Goal: Task Accomplishment & Management: Use online tool/utility

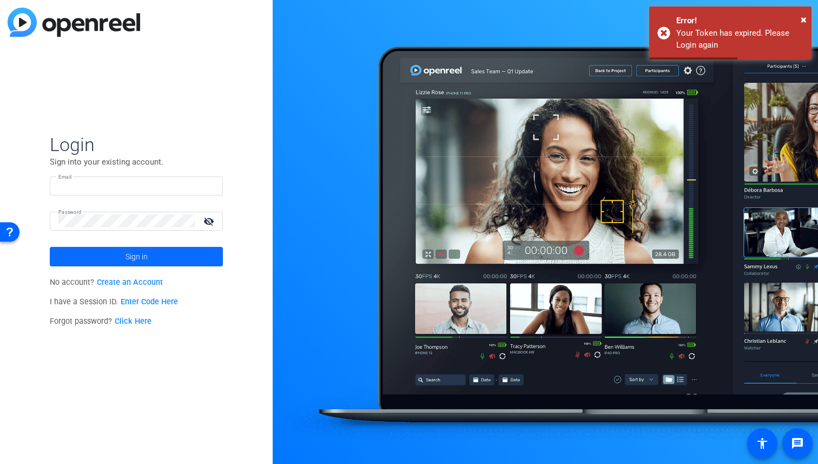
type input "[EMAIL_ADDRESS][DOMAIN_NAME]"
click at [185, 259] on span at bounding box center [136, 257] width 173 height 26
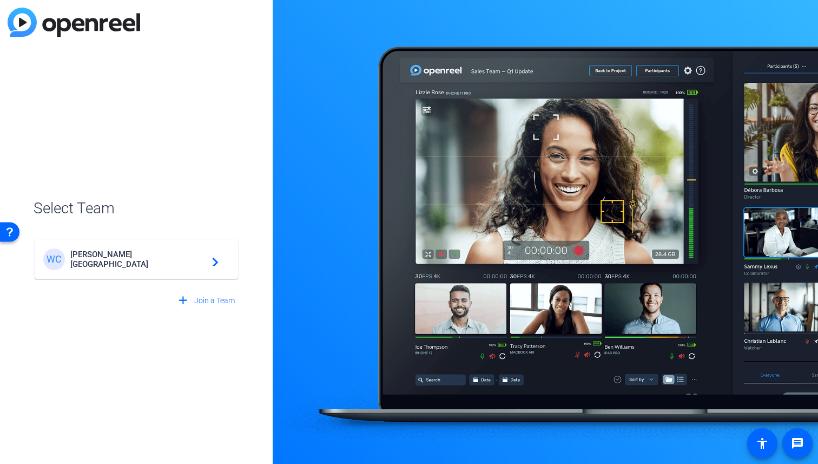
click at [185, 259] on span "[PERSON_NAME][GEOGRAPHIC_DATA]" at bounding box center [137, 258] width 135 height 19
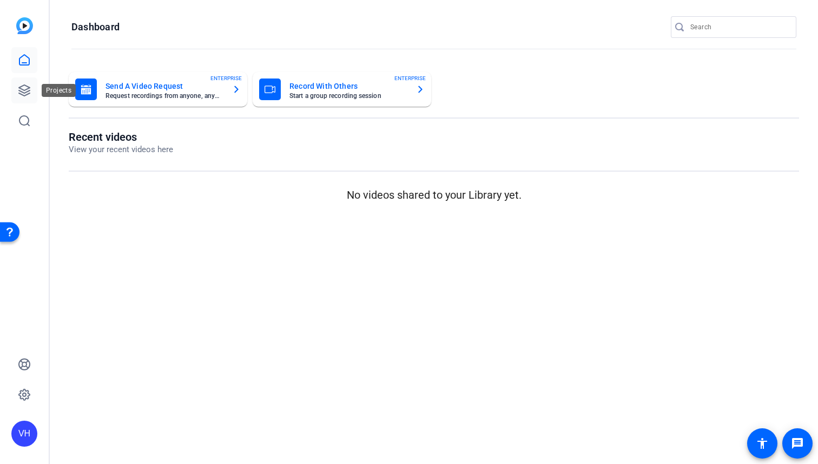
click at [18, 92] on icon at bounding box center [24, 90] width 13 height 13
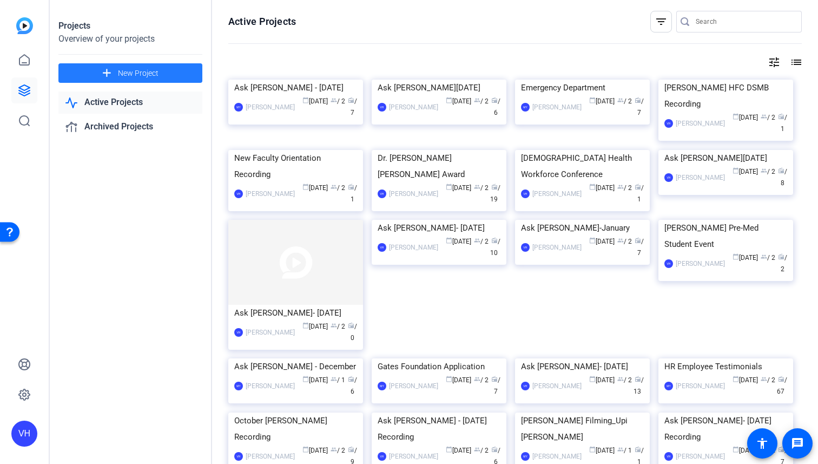
click at [135, 74] on span "New Project" at bounding box center [138, 73] width 41 height 11
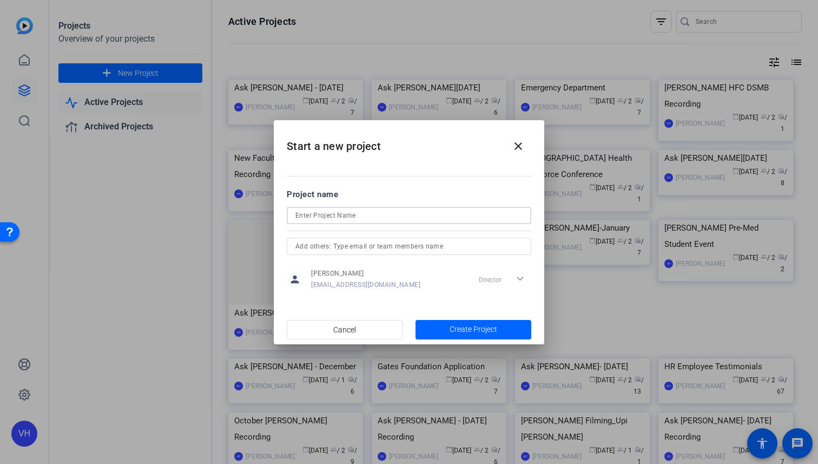
click at [407, 217] on input at bounding box center [408, 215] width 227 height 13
type input "[PERSON_NAME] Leadership Academy Recording"
click at [448, 319] on span "button" at bounding box center [474, 330] width 116 height 26
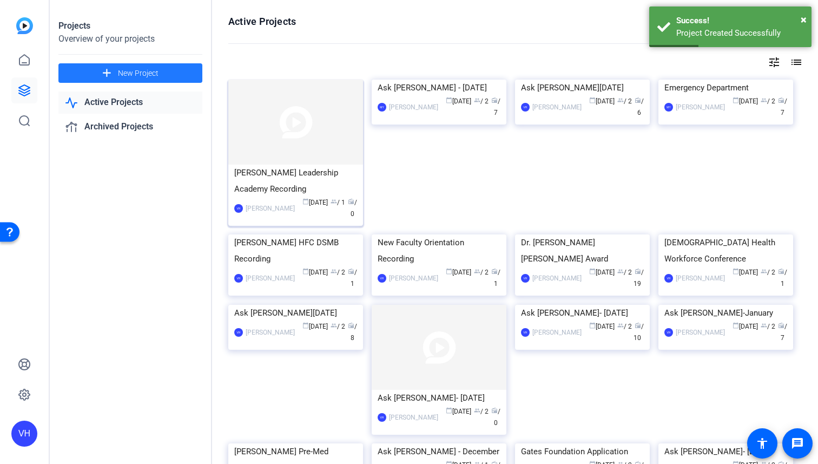
click at [338, 152] on img at bounding box center [295, 122] width 135 height 85
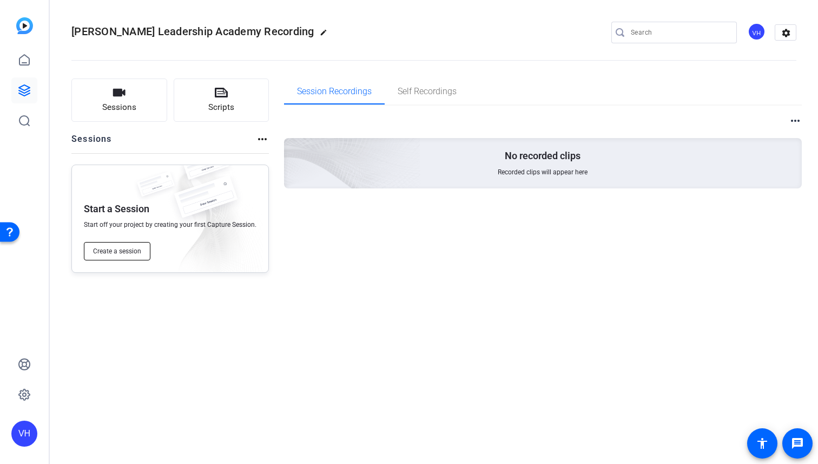
click at [112, 253] on span "Create a session" at bounding box center [117, 251] width 48 height 9
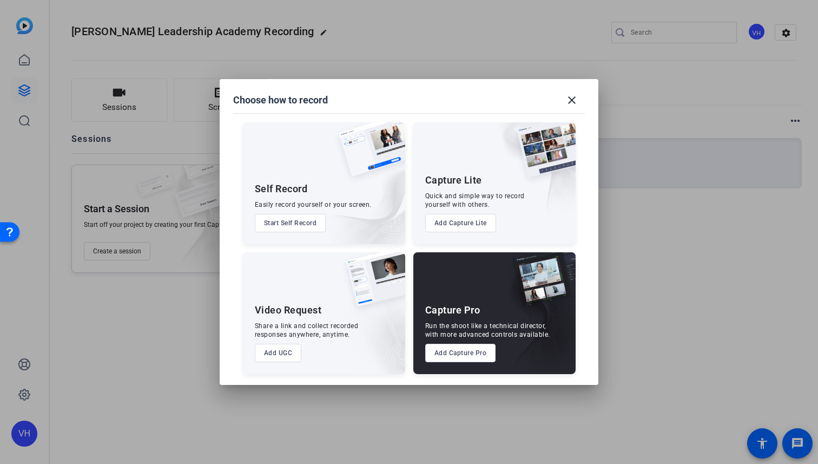
click at [469, 352] on button "Add Capture Pro" at bounding box center [460, 353] width 71 height 18
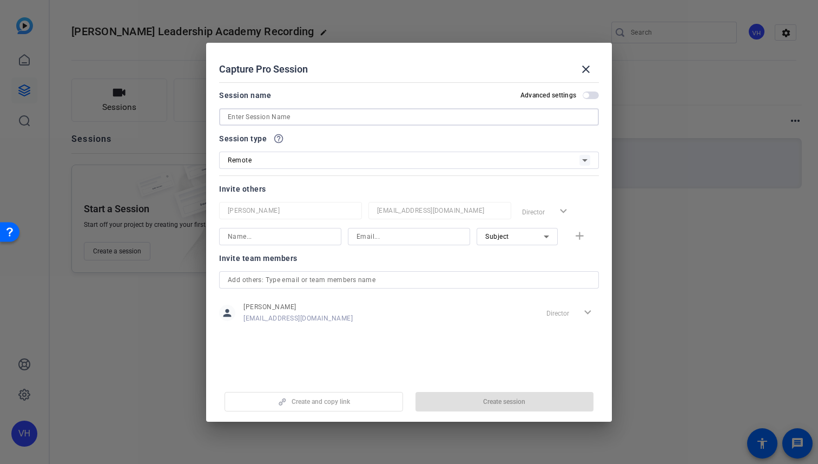
click at [504, 114] on input at bounding box center [409, 116] width 363 height 13
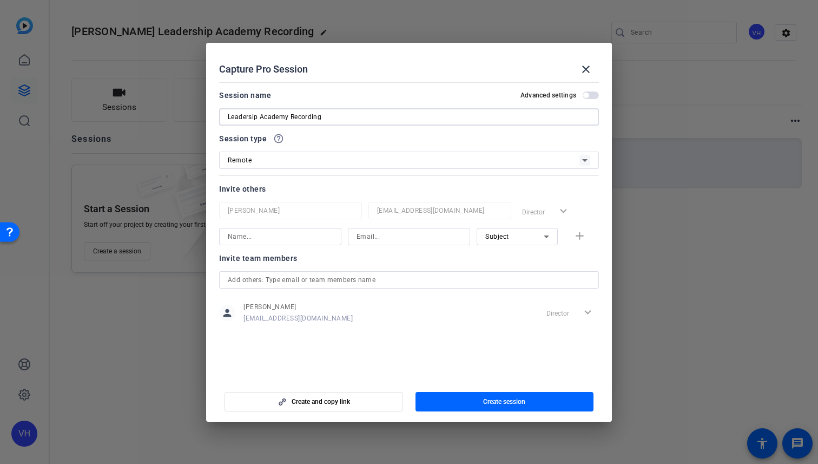
click at [253, 116] on input "Leadersip Academy Recording" at bounding box center [409, 116] width 363 height 13
type input "Leadership Academy Recording"
click at [530, 238] on div "Subject" at bounding box center [514, 236] width 58 height 14
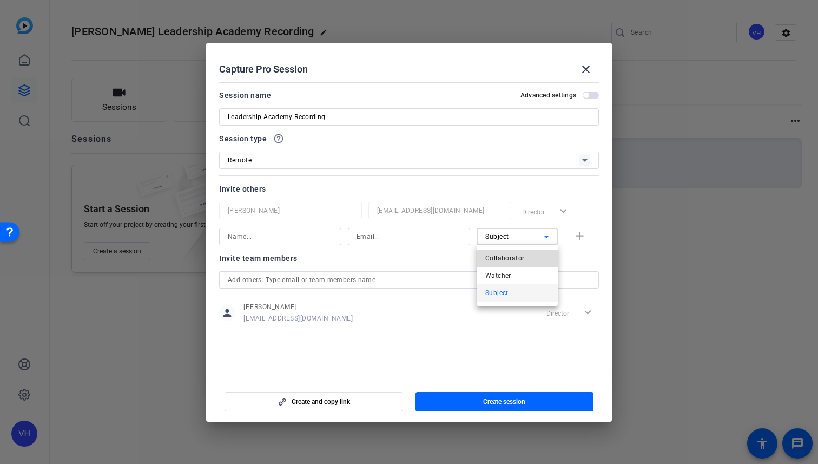
click at [527, 261] on mat-option "Collaborator" at bounding box center [517, 257] width 81 height 17
click at [283, 236] on input at bounding box center [280, 236] width 105 height 13
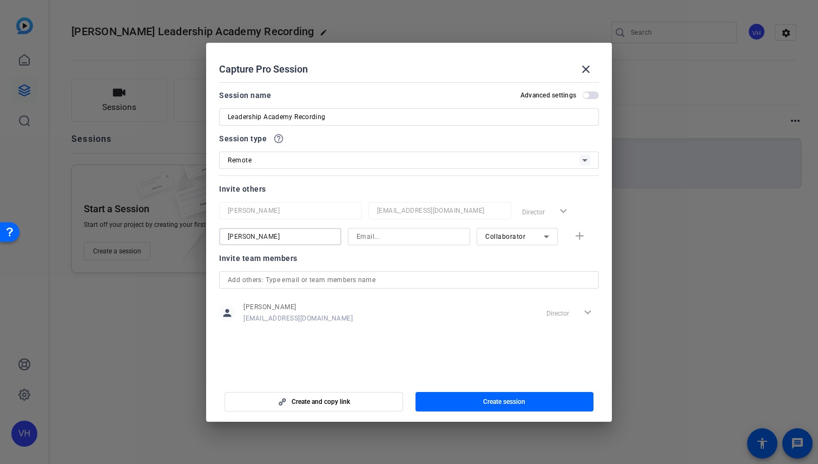
type input "[PERSON_NAME]"
click at [370, 236] on input at bounding box center [409, 236] width 105 height 13
type input "[EMAIL_ADDRESS][DOMAIN_NAME]"
click at [586, 234] on mat-icon "add" at bounding box center [580, 236] width 14 height 14
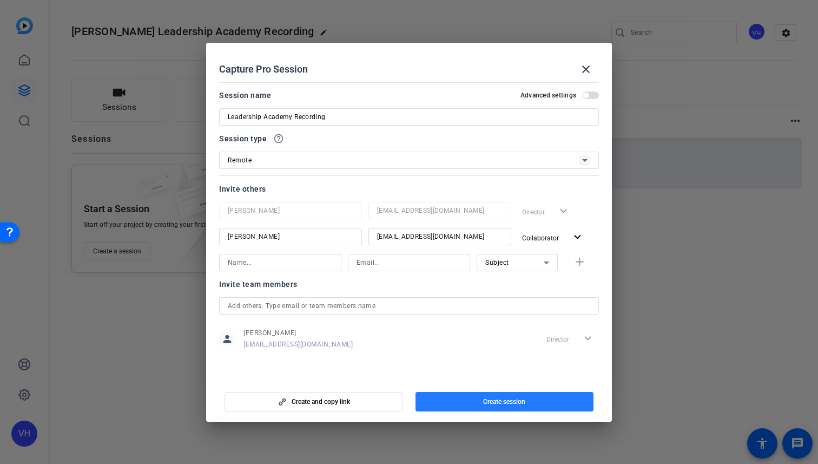
click at [506, 397] on span "Create session" at bounding box center [504, 401] width 42 height 9
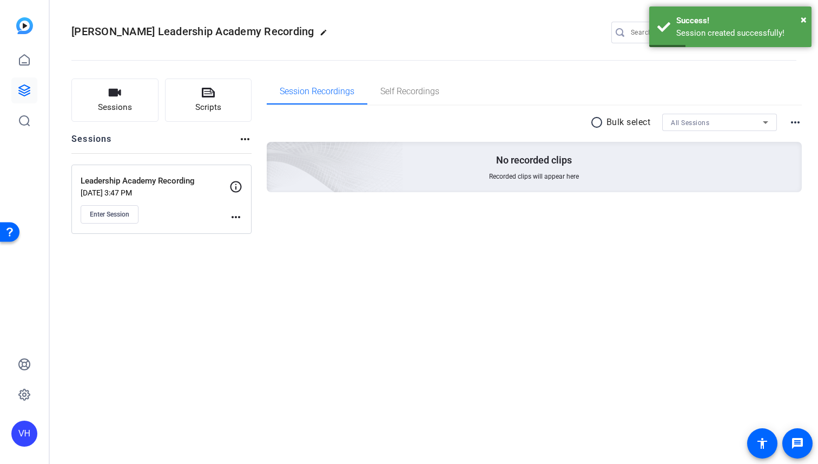
click at [240, 216] on mat-icon "more_horiz" at bounding box center [235, 217] width 13 height 13
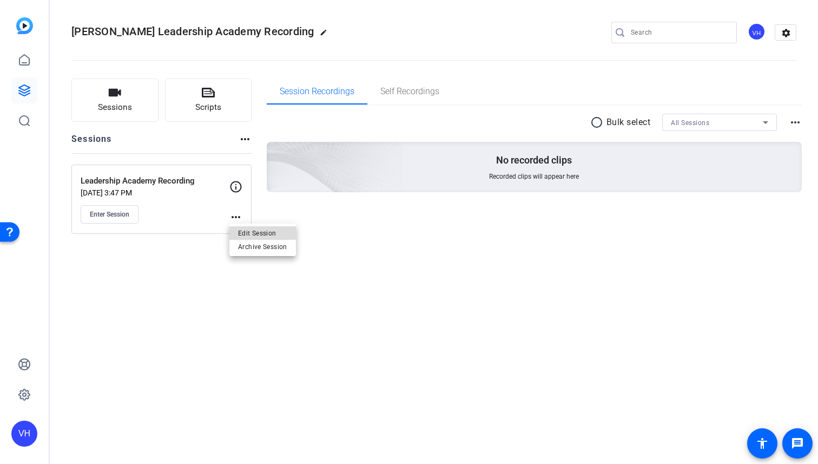
click at [251, 231] on span "Edit Session" at bounding box center [262, 232] width 49 height 13
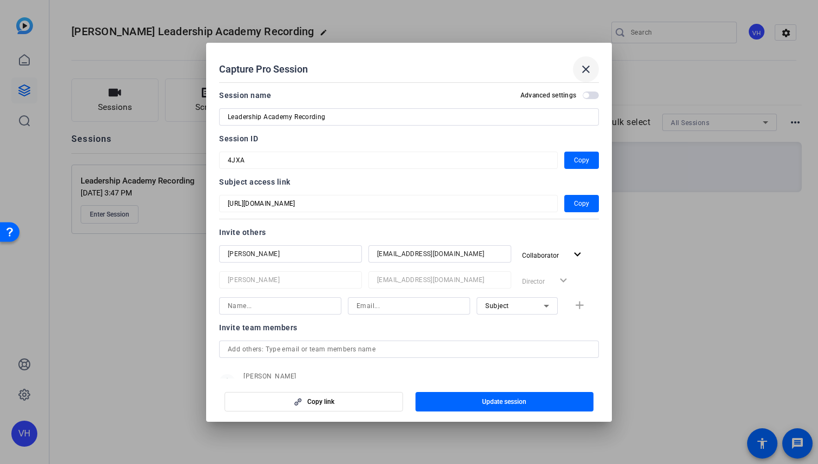
click at [592, 70] on mat-icon "close" at bounding box center [586, 69] width 13 height 13
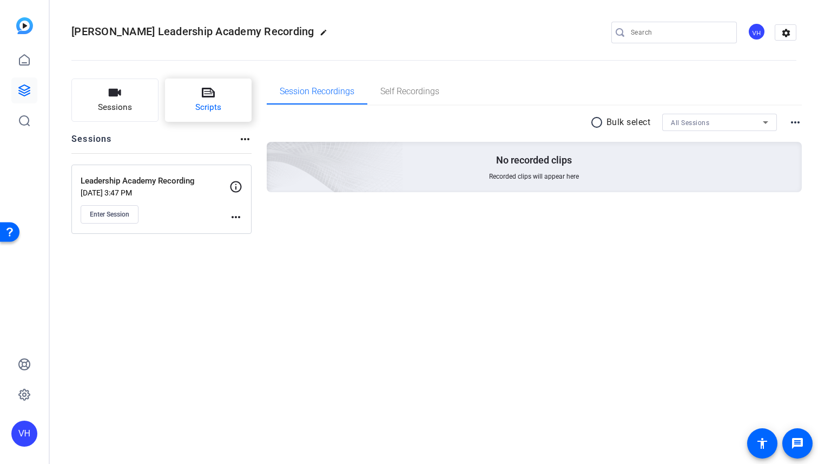
click at [203, 94] on icon at bounding box center [208, 92] width 13 height 13
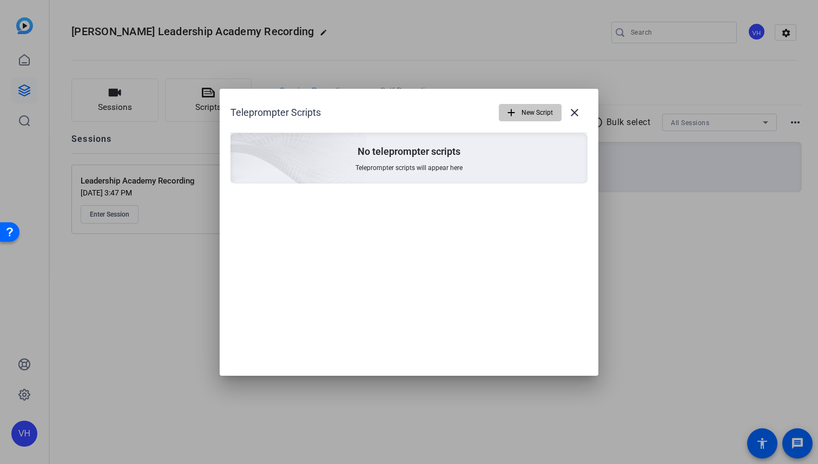
click at [531, 111] on span "New Script" at bounding box center [537, 112] width 31 height 21
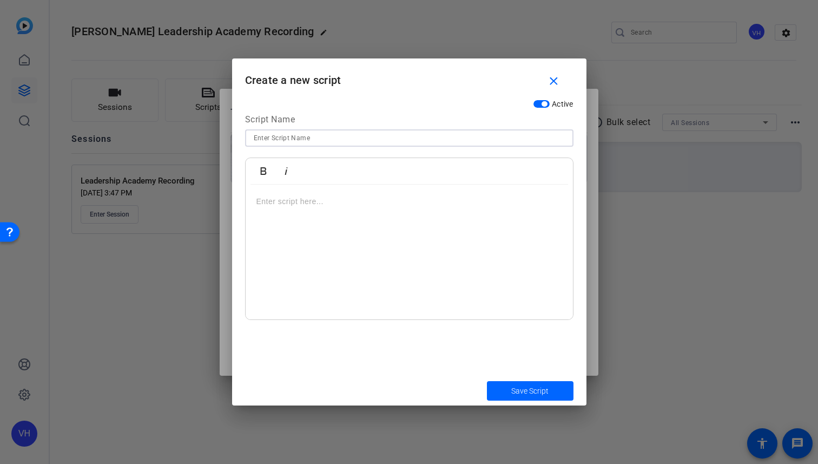
click at [390, 133] on input at bounding box center [409, 138] width 311 height 13
type input "Leadership Academy 2025"
click at [355, 198] on p at bounding box center [410, 201] width 306 height 12
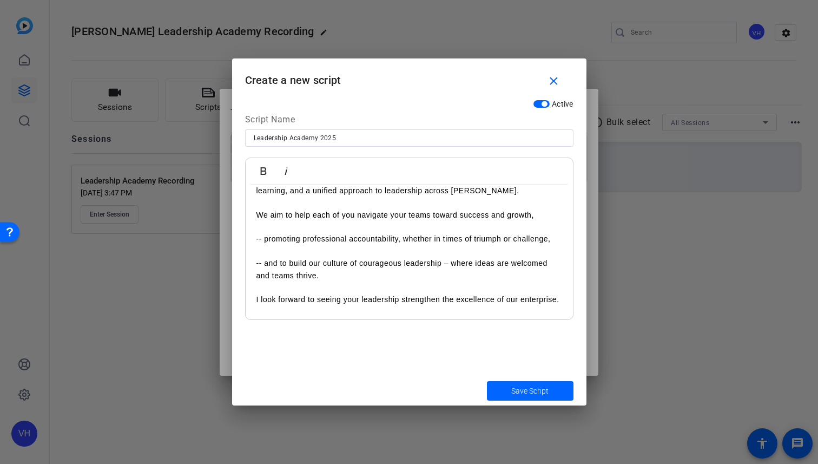
scroll to position [250, 0]
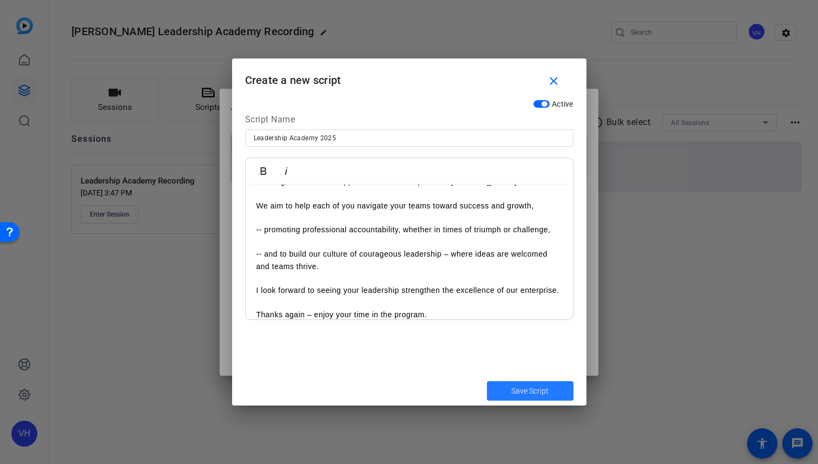
click at [519, 392] on span "Save Script" at bounding box center [529, 390] width 37 height 11
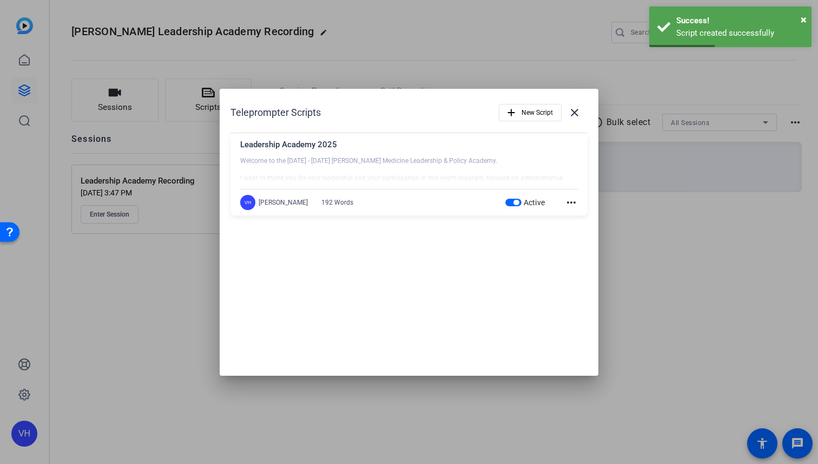
click at [572, 202] on mat-icon "more_horiz" at bounding box center [571, 202] width 13 height 13
click at [694, 228] on div at bounding box center [409, 232] width 818 height 464
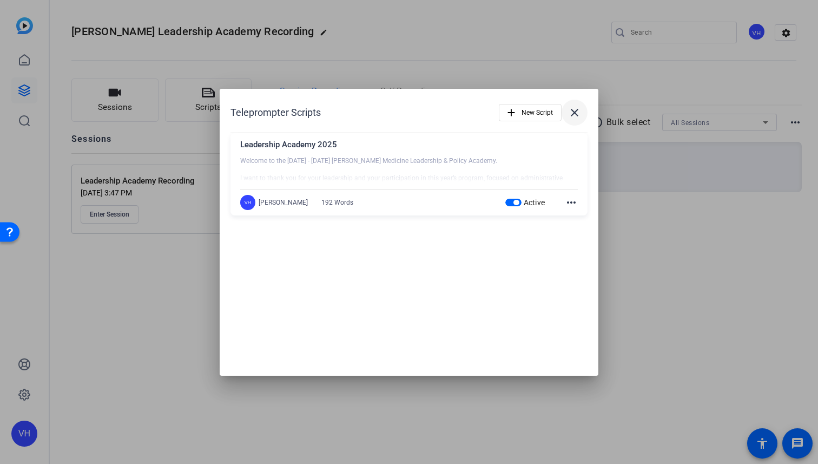
click at [576, 111] on mat-icon "close" at bounding box center [574, 112] width 13 height 13
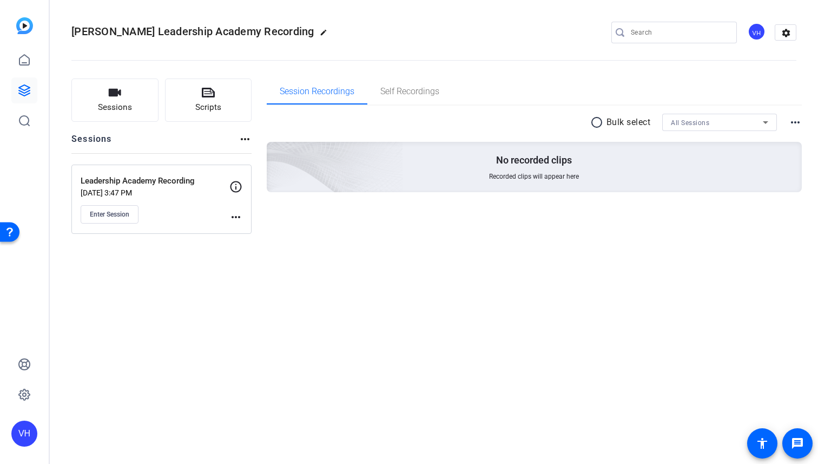
click at [237, 218] on mat-icon "more_horiz" at bounding box center [235, 217] width 13 height 13
click at [247, 233] on span "Edit Session" at bounding box center [262, 232] width 49 height 13
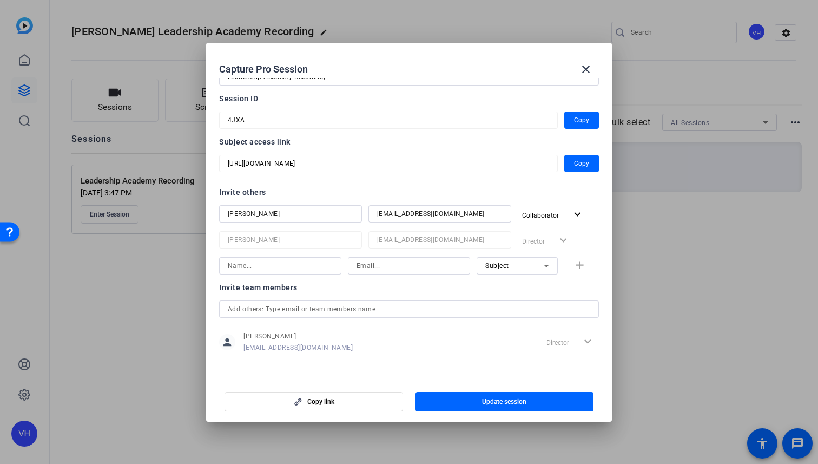
scroll to position [0, 0]
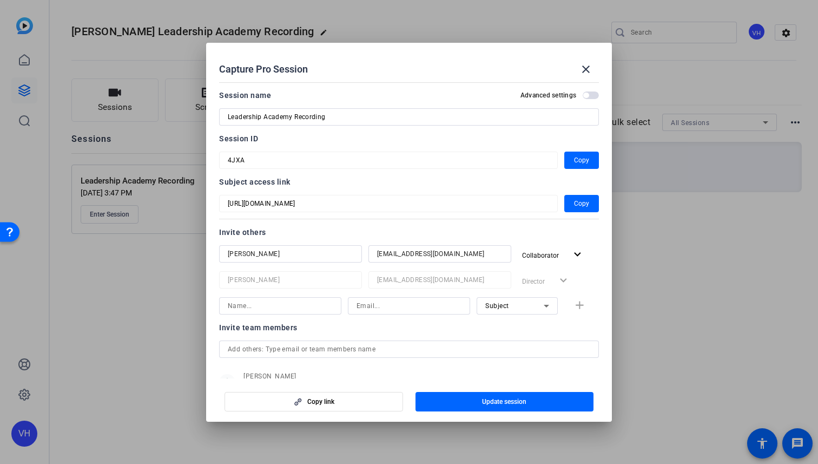
click at [586, 96] on span "button" at bounding box center [585, 95] width 5 height 5
click at [586, 96] on span "button" at bounding box center [591, 95] width 16 height 8
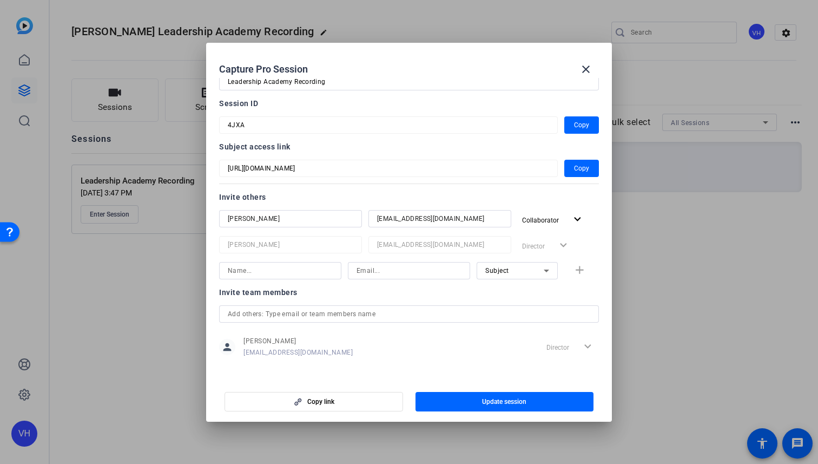
scroll to position [40, 0]
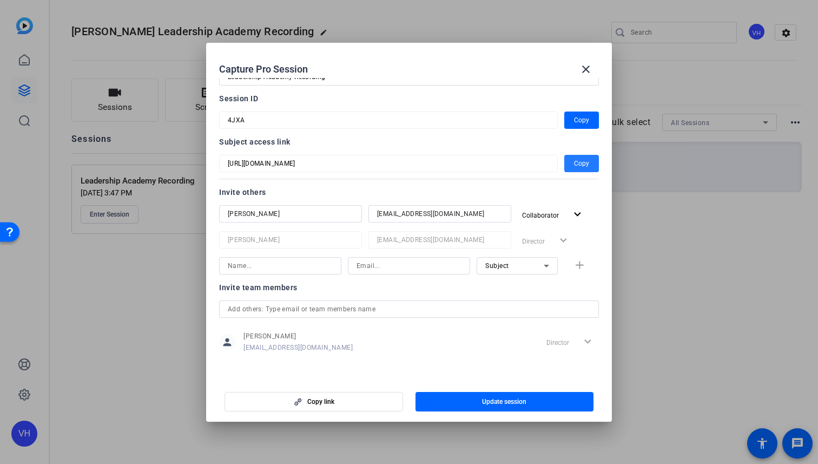
click at [588, 162] on span "Copy" at bounding box center [581, 163] width 15 height 13
click at [582, 70] on mat-icon "close" at bounding box center [586, 69] width 13 height 13
